Goal: Task Accomplishment & Management: Manage account settings

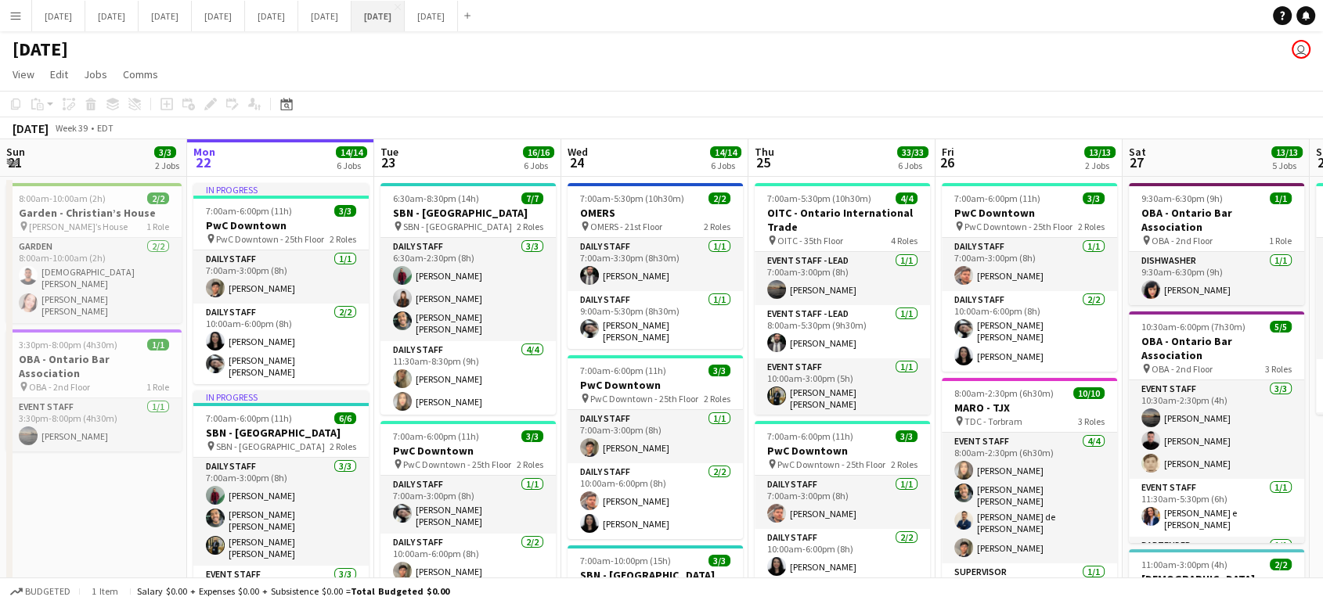
scroll to position [0, 462]
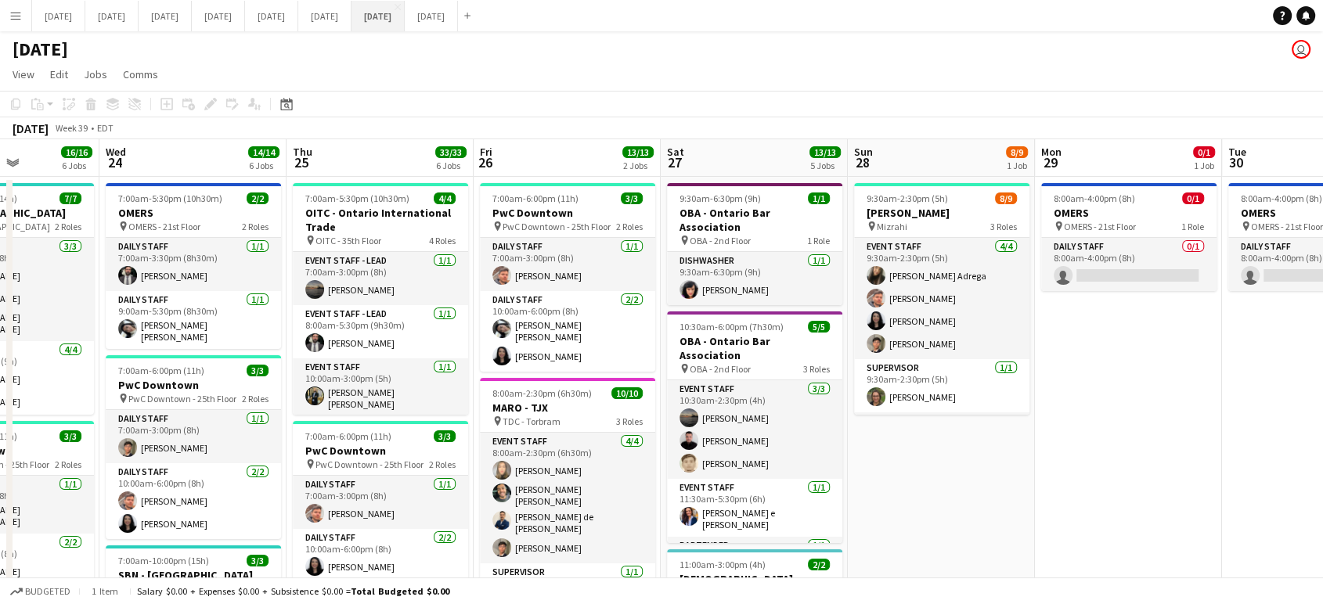
click at [405, 27] on button "[DATE] Close" at bounding box center [377, 16] width 53 height 31
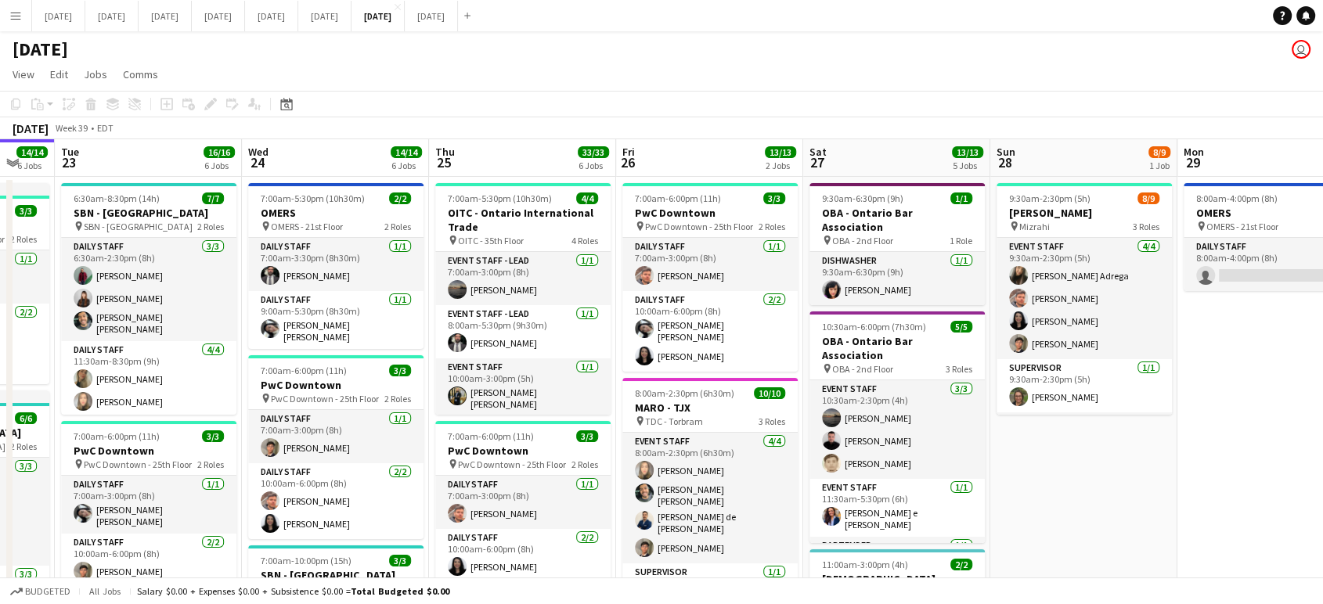
scroll to position [0, 709]
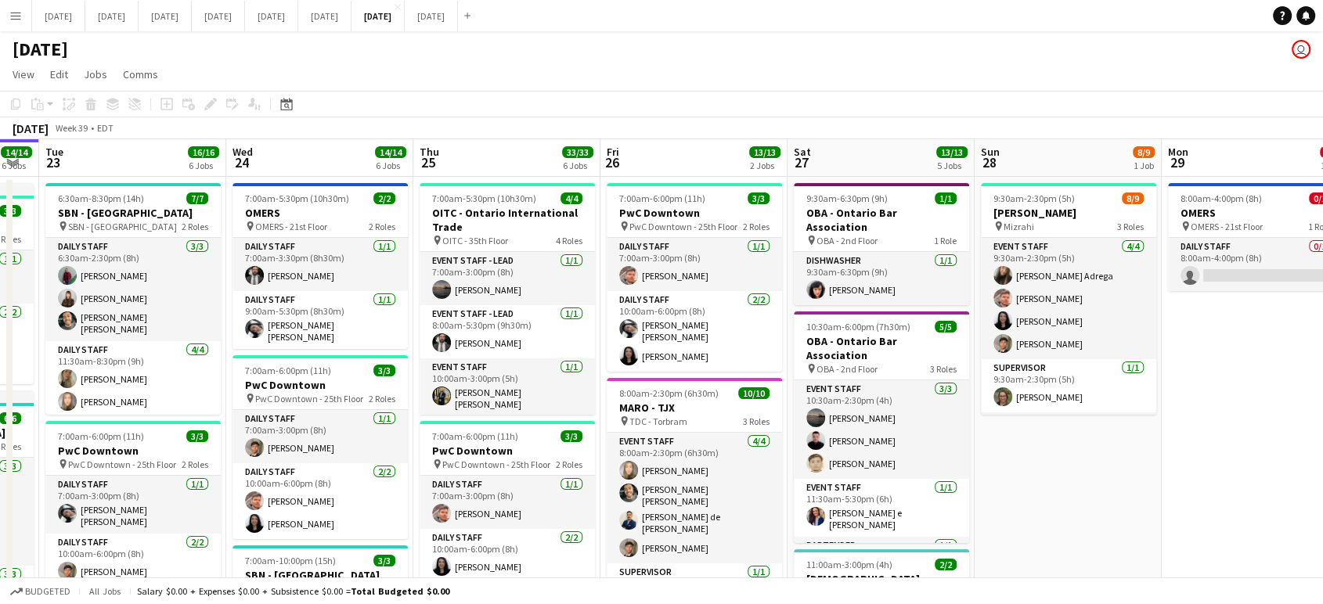
drag, startPoint x: 868, startPoint y: 367, endPoint x: 664, endPoint y: 374, distance: 204.4
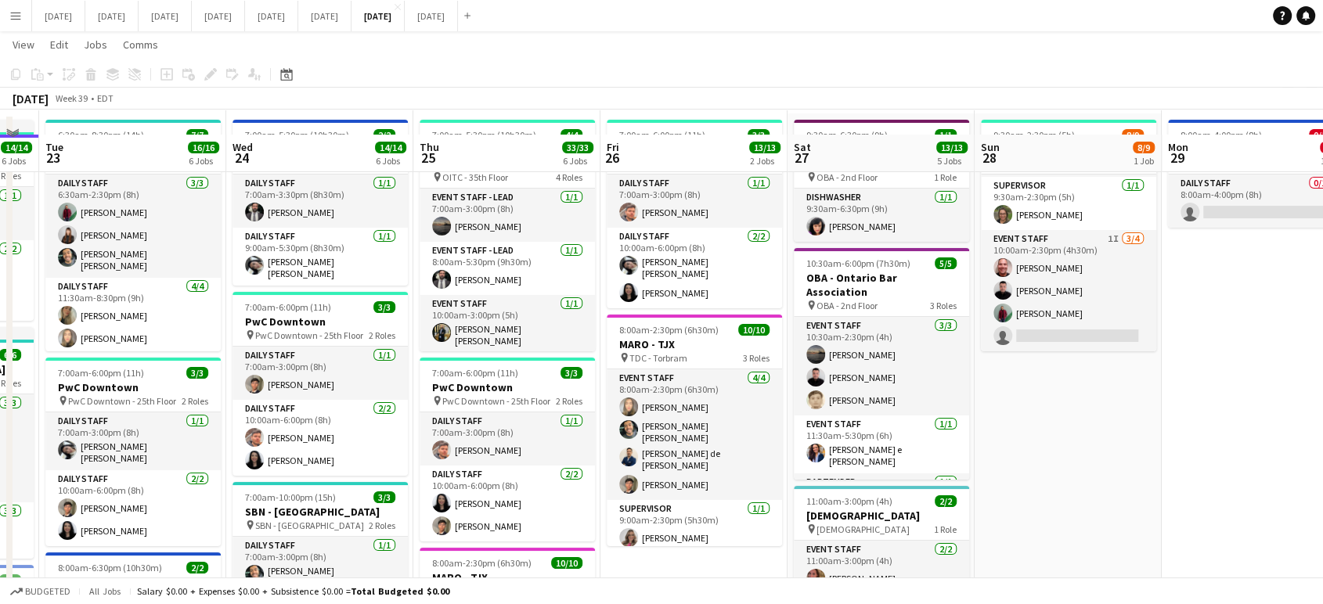
scroll to position [87, 0]
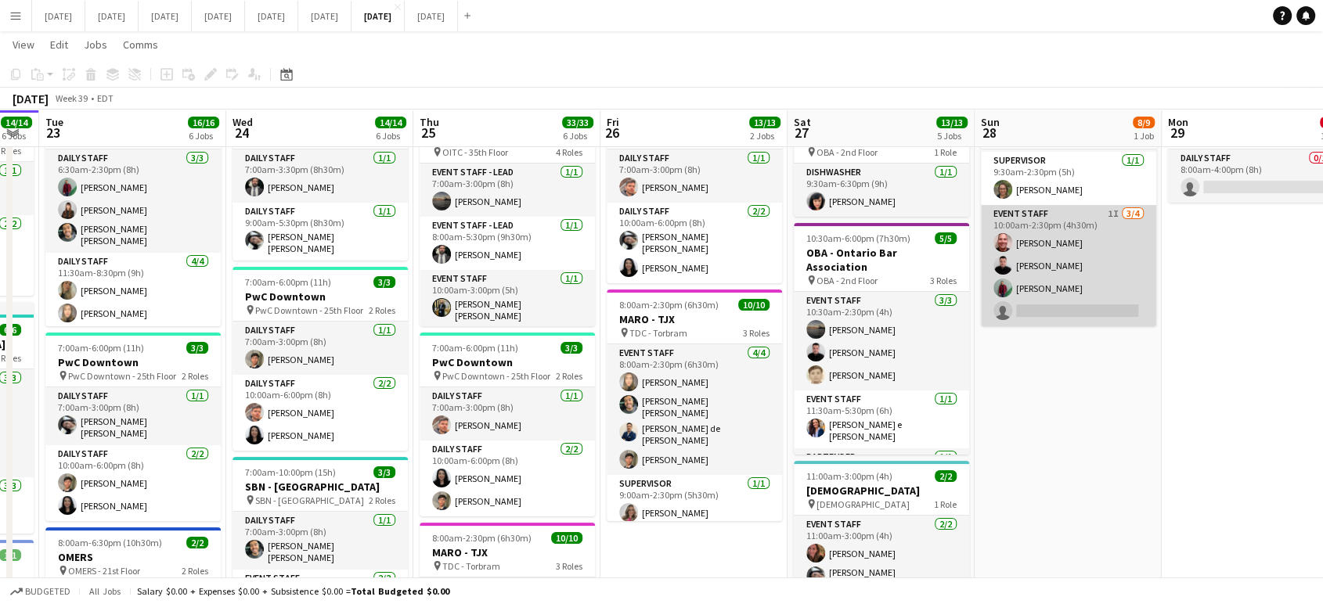
click at [1096, 278] on app-card-role "Event Staff 1I [DATE] 10:00am-2:30pm (4h30m) [PERSON_NAME] [PERSON_NAME] [PERSO…" at bounding box center [1068, 265] width 175 height 121
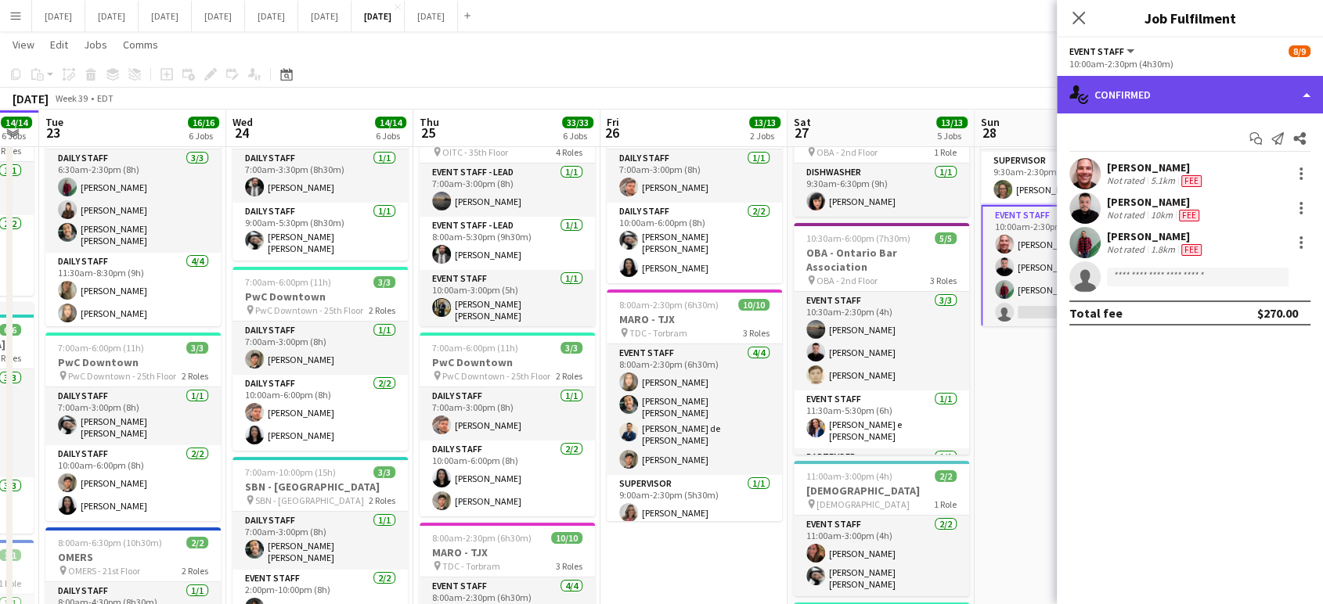
click at [1306, 97] on div "single-neutral-actions-check-2 Confirmed" at bounding box center [1190, 95] width 266 height 38
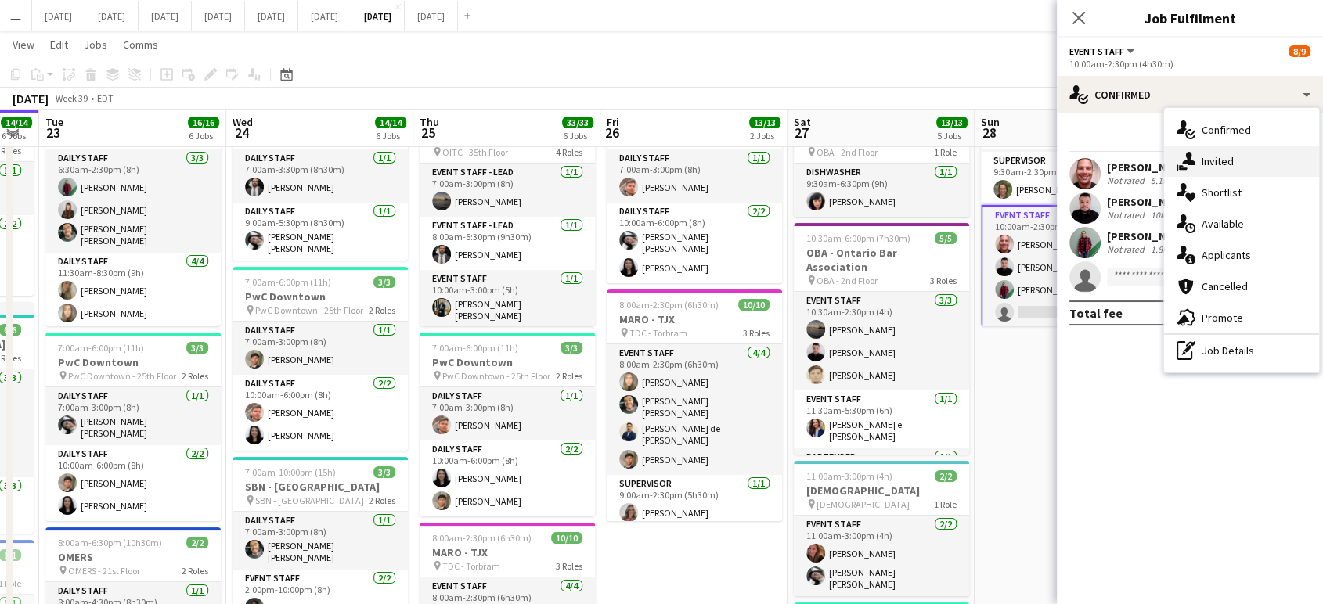
click at [1261, 160] on div "single-neutral-actions-share-1 Invited" at bounding box center [1241, 161] width 155 height 31
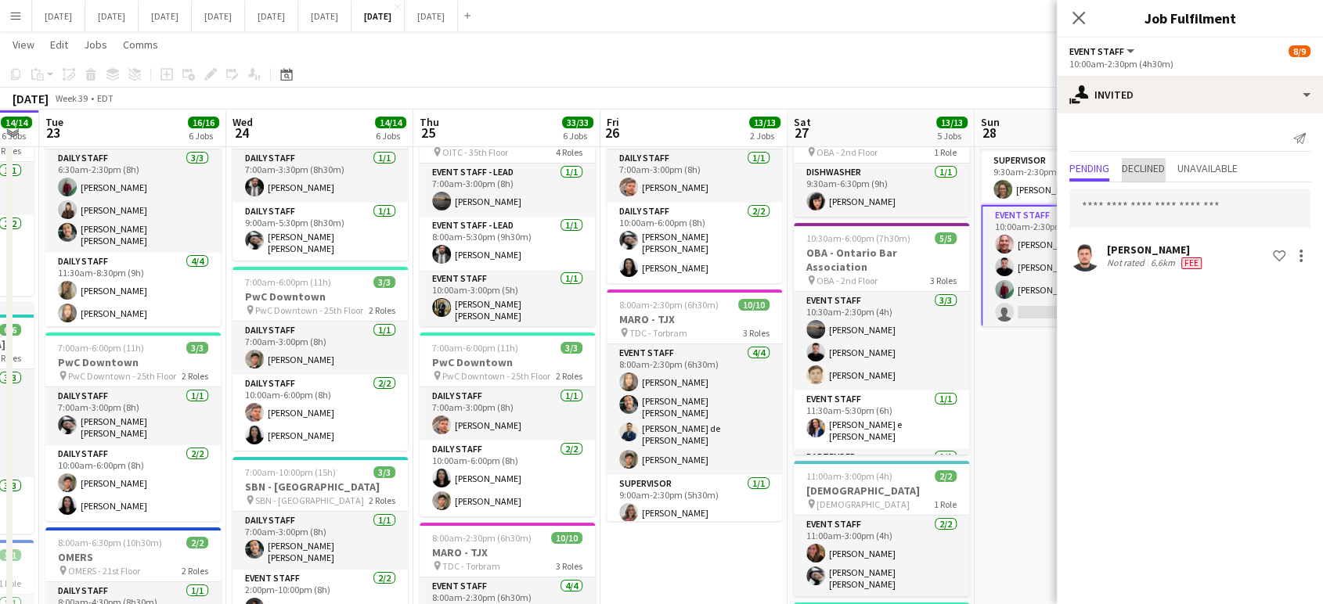
click at [1133, 168] on span "Declined" at bounding box center [1142, 168] width 43 height 11
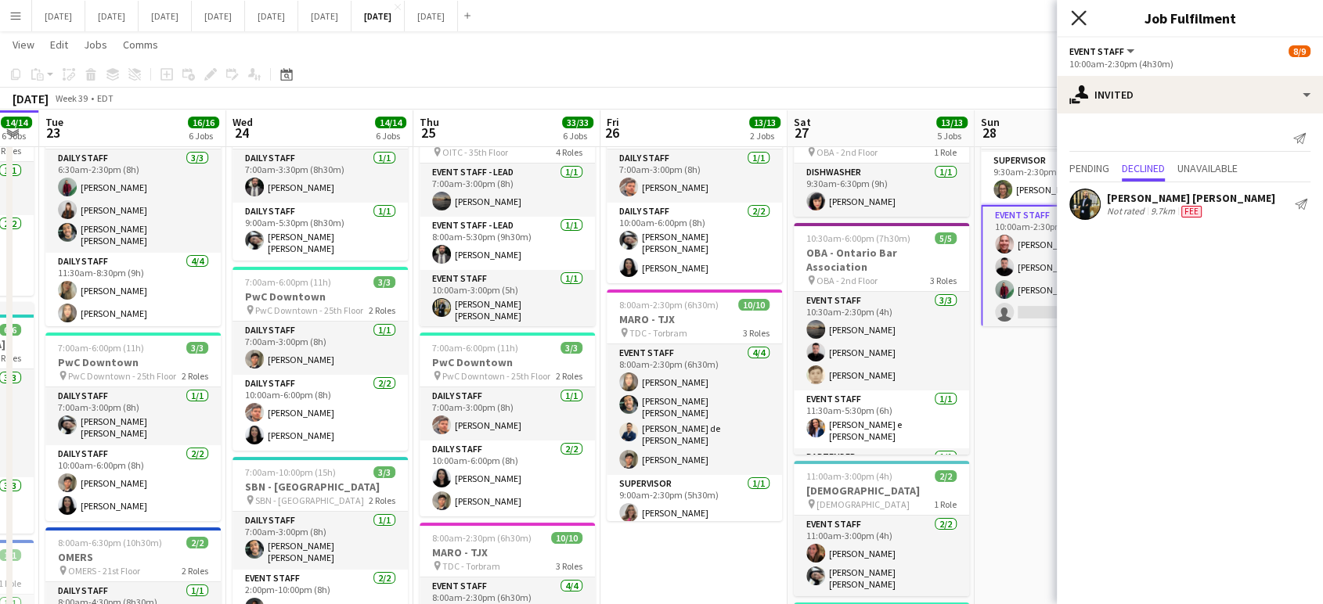
click at [1079, 14] on icon "Close pop-in" at bounding box center [1078, 17] width 15 height 15
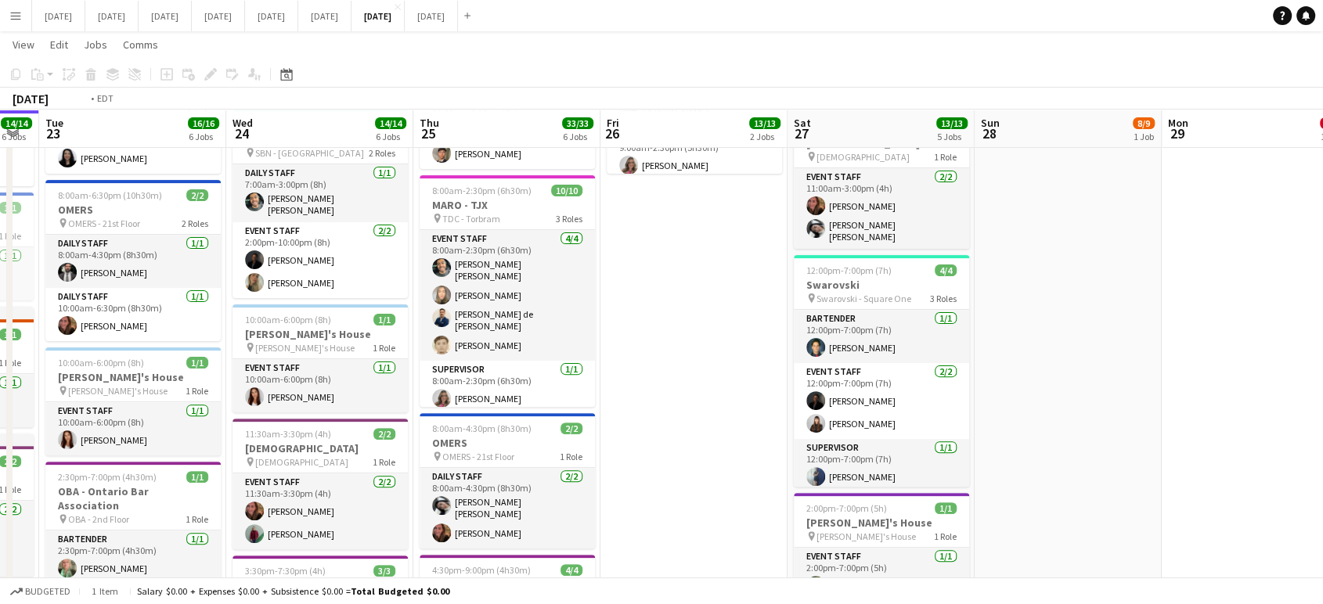
scroll to position [0, 557]
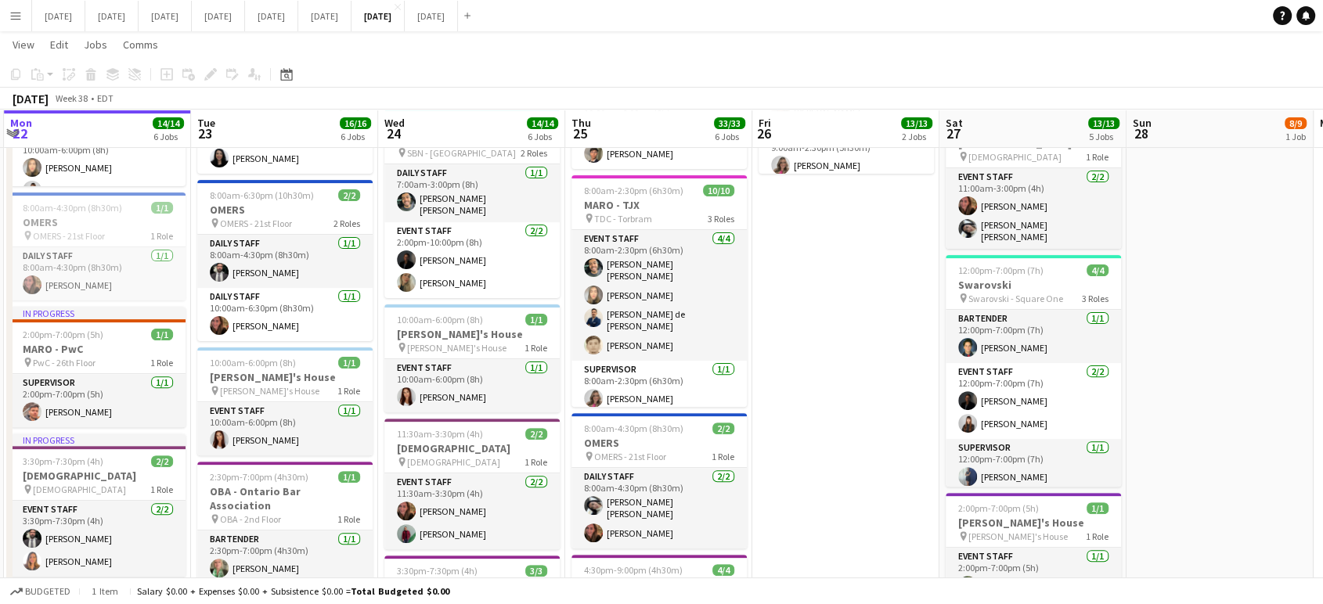
drag, startPoint x: 682, startPoint y: 389, endPoint x: 835, endPoint y: 397, distance: 153.6
click at [835, 397] on app-calendar-viewport "Fri 19 27/27 5 Jobs Sat 20 10/10 4 Jobs Sun 21 3/3 2 Jobs Mon 22 14/14 6 Jobs T…" at bounding box center [661, 335] width 1323 height 1417
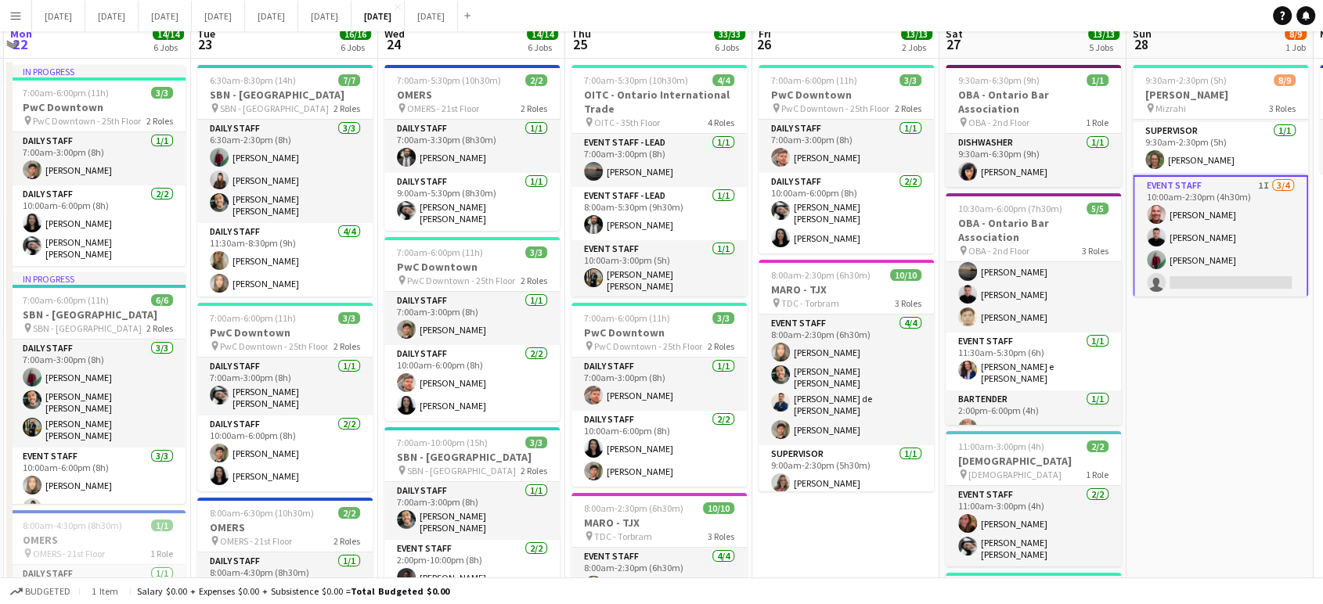
scroll to position [0, 0]
